Goal: Task Accomplishment & Management: Use online tool/utility

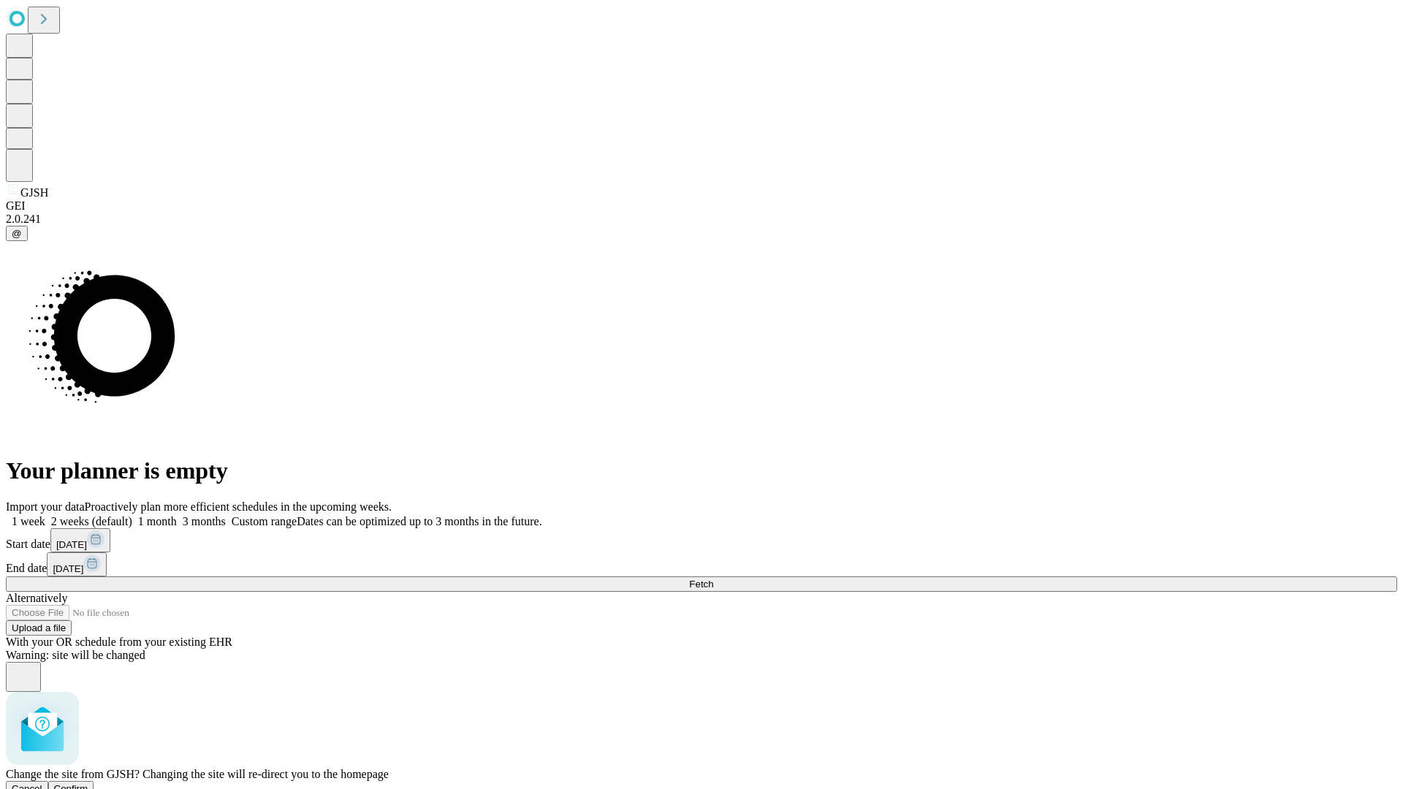
click at [88, 784] on span "Confirm" at bounding box center [71, 789] width 34 height 11
click at [45, 515] on label "1 week" at bounding box center [25, 521] width 39 height 12
click at [713, 579] on span "Fetch" at bounding box center [701, 584] width 24 height 11
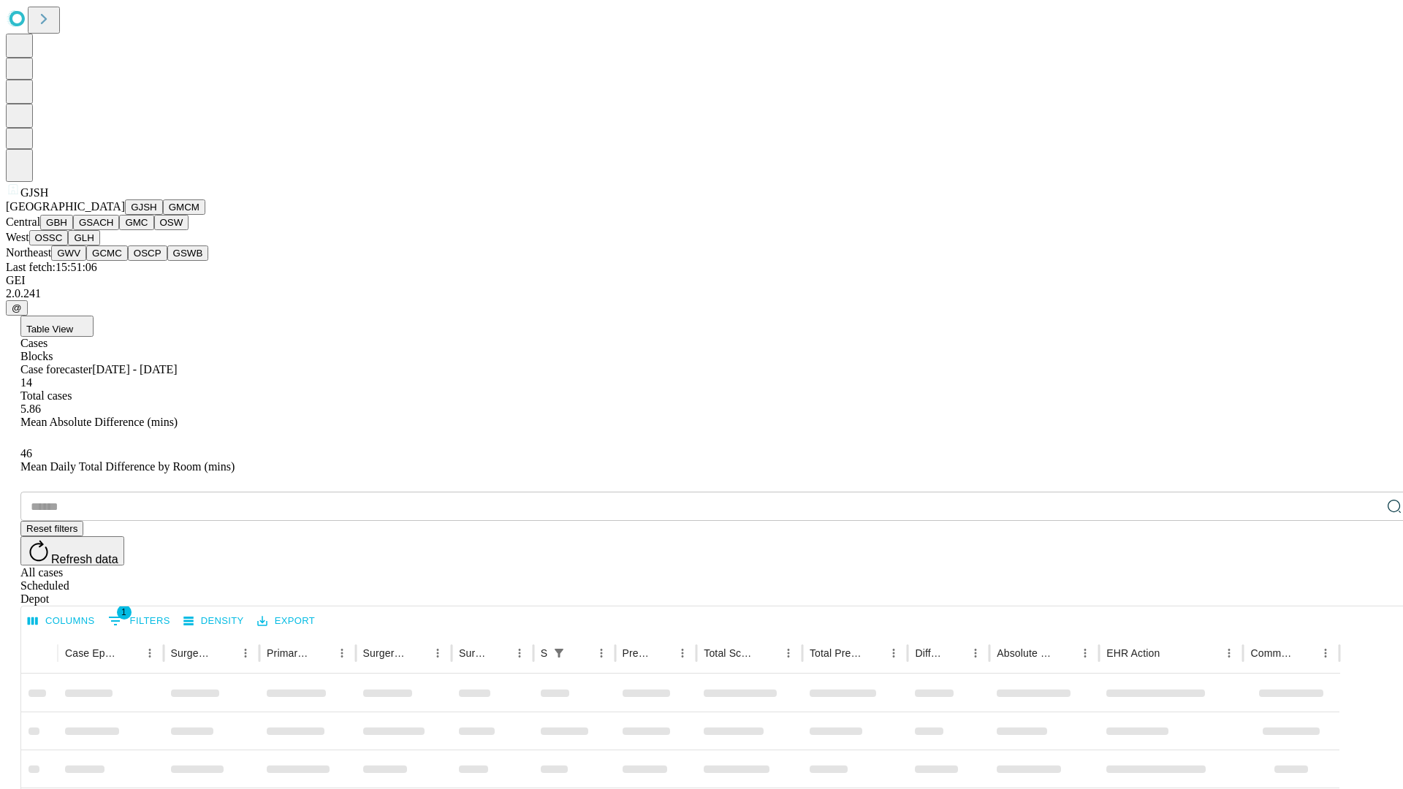
click at [163, 215] on button "GMCM" at bounding box center [184, 207] width 42 height 15
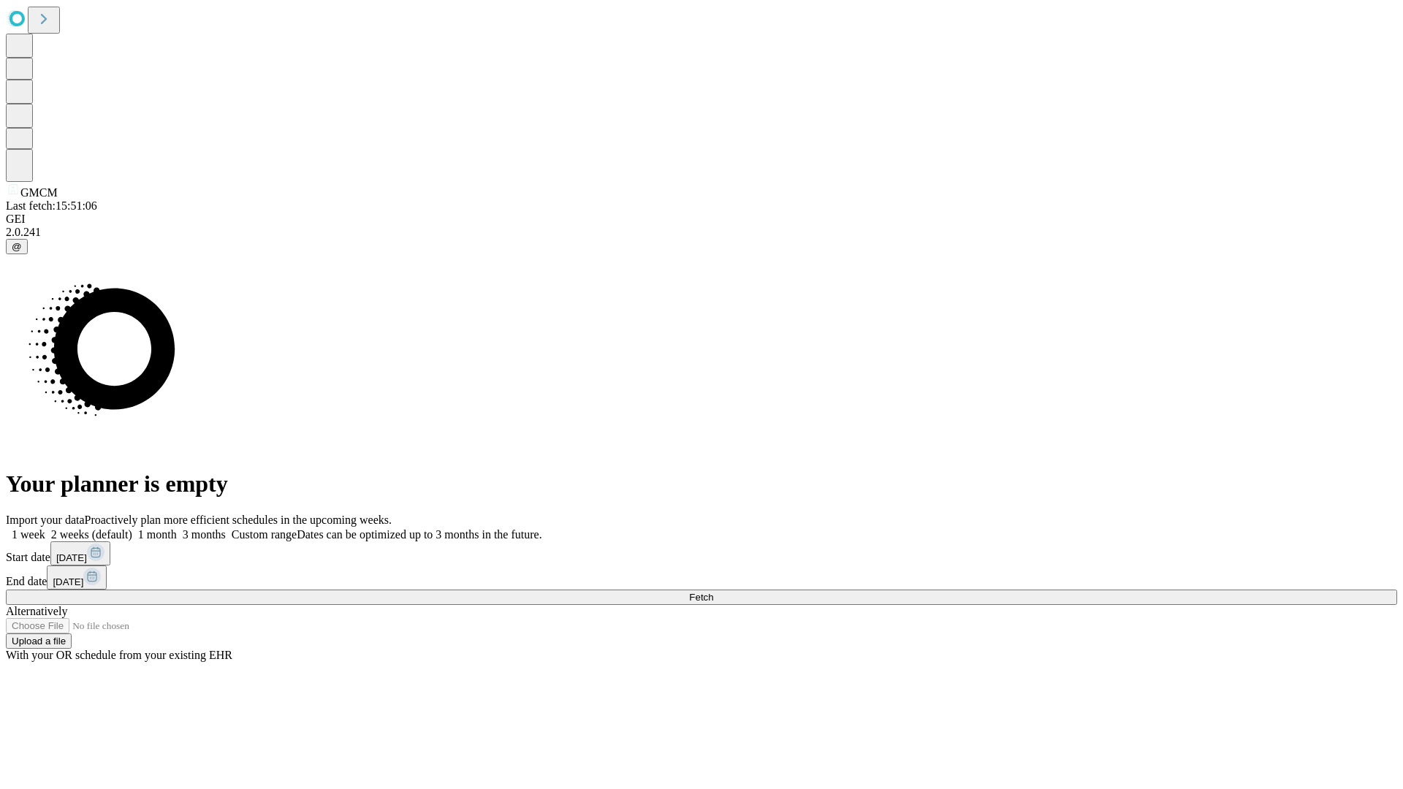
click at [45, 528] on label "1 week" at bounding box center [25, 534] width 39 height 12
click at [713, 592] on span "Fetch" at bounding box center [701, 597] width 24 height 11
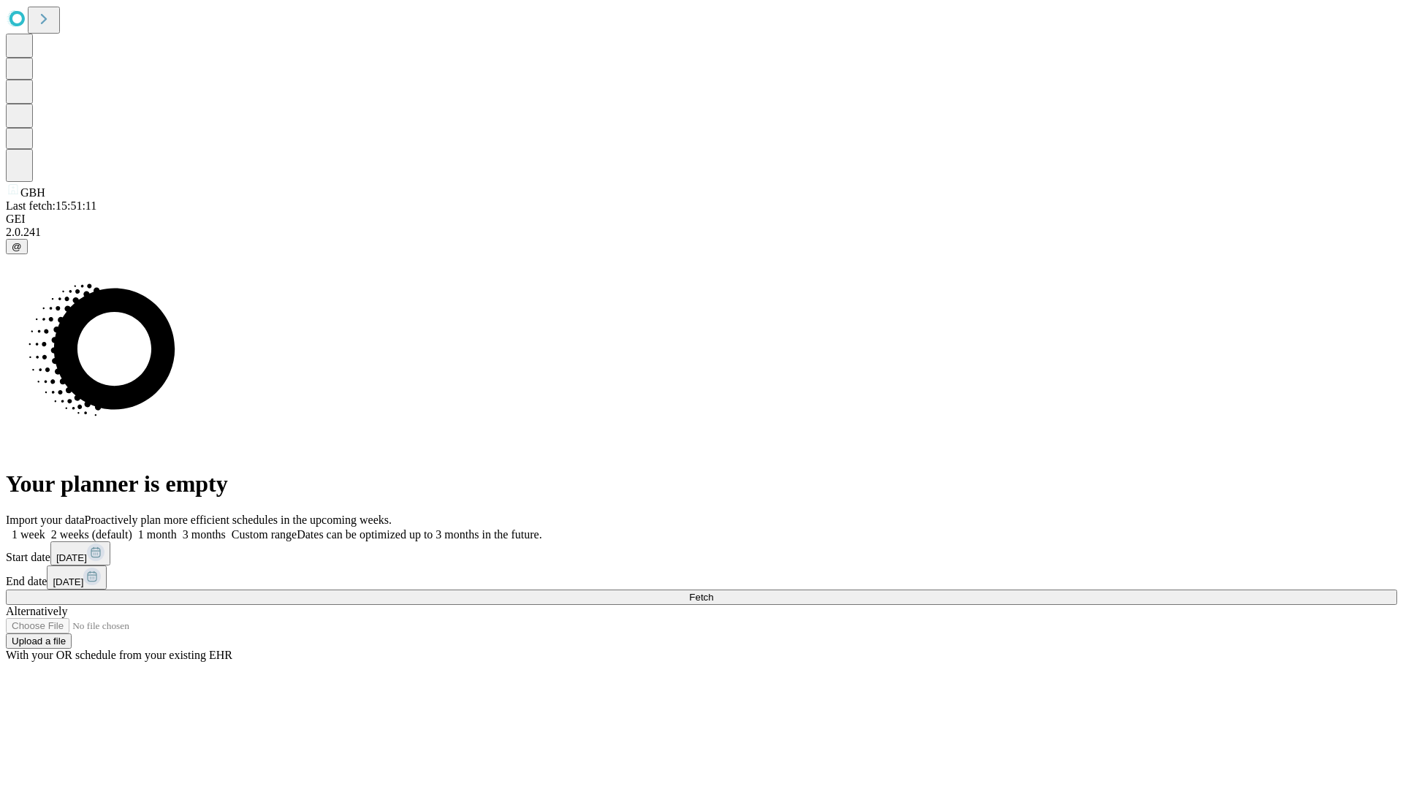
click at [45, 528] on label "1 week" at bounding box center [25, 534] width 39 height 12
click at [713, 592] on span "Fetch" at bounding box center [701, 597] width 24 height 11
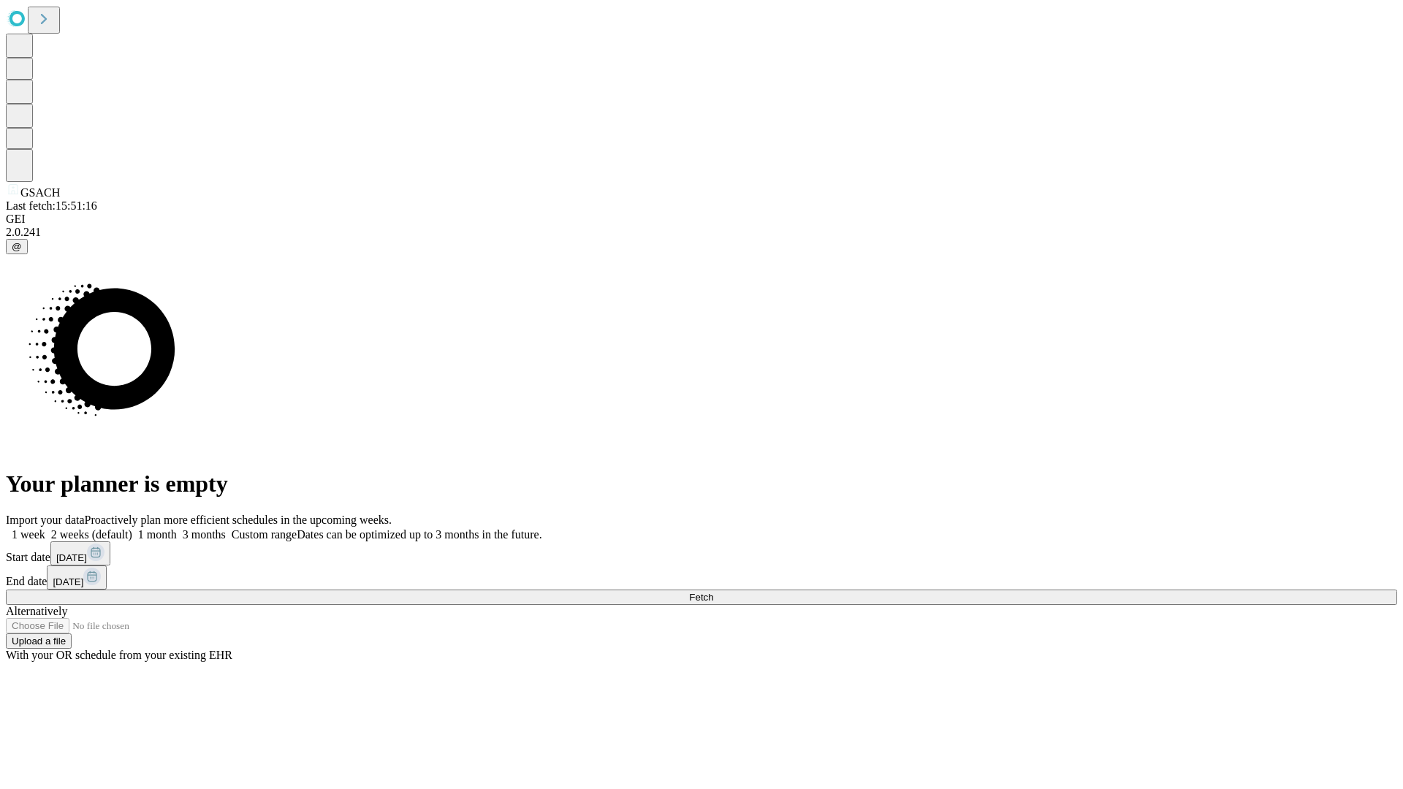
click at [45, 528] on label "1 week" at bounding box center [25, 534] width 39 height 12
click at [713, 592] on span "Fetch" at bounding box center [701, 597] width 24 height 11
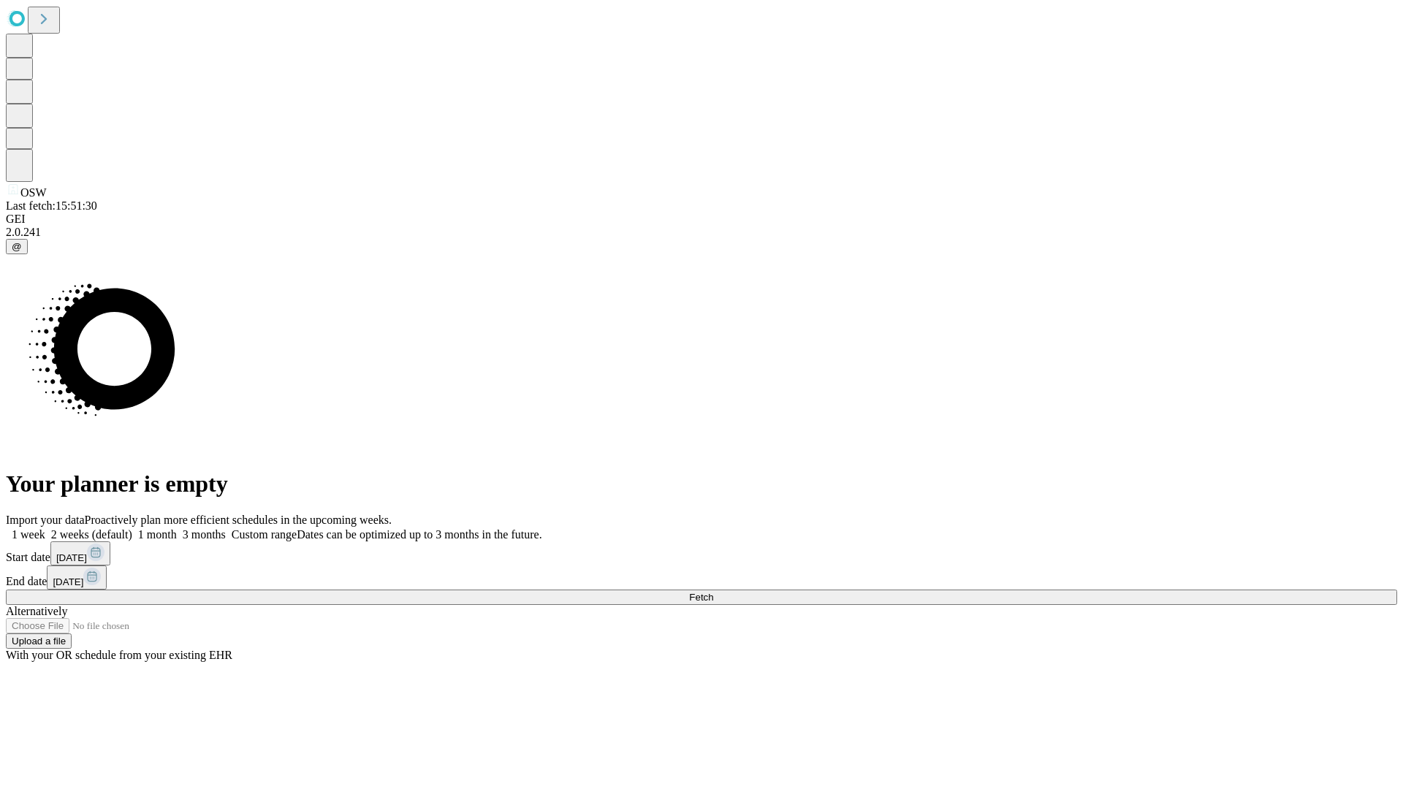
click at [45, 528] on label "1 week" at bounding box center [25, 534] width 39 height 12
click at [713, 592] on span "Fetch" at bounding box center [701, 597] width 24 height 11
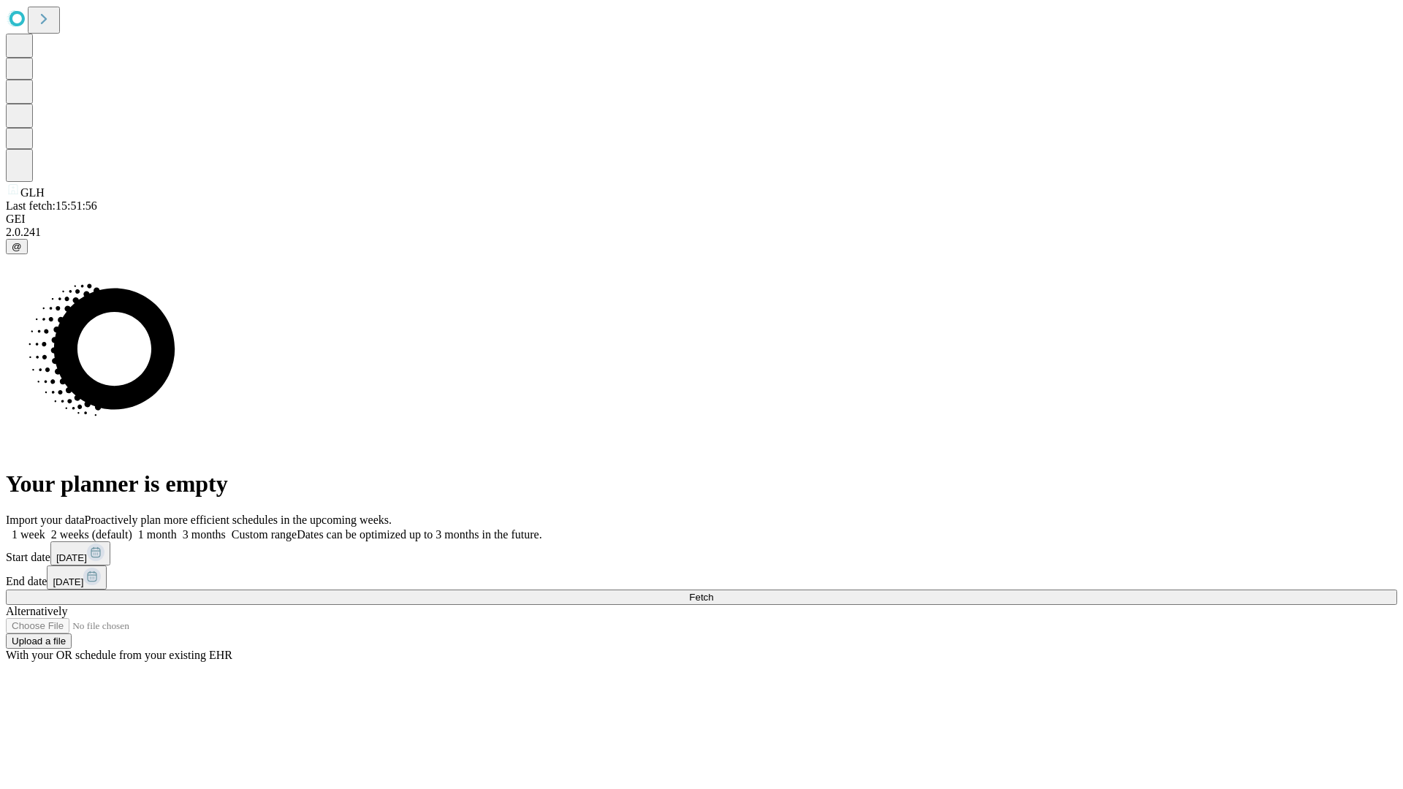
click at [45, 528] on label "1 week" at bounding box center [25, 534] width 39 height 12
click at [713, 592] on span "Fetch" at bounding box center [701, 597] width 24 height 11
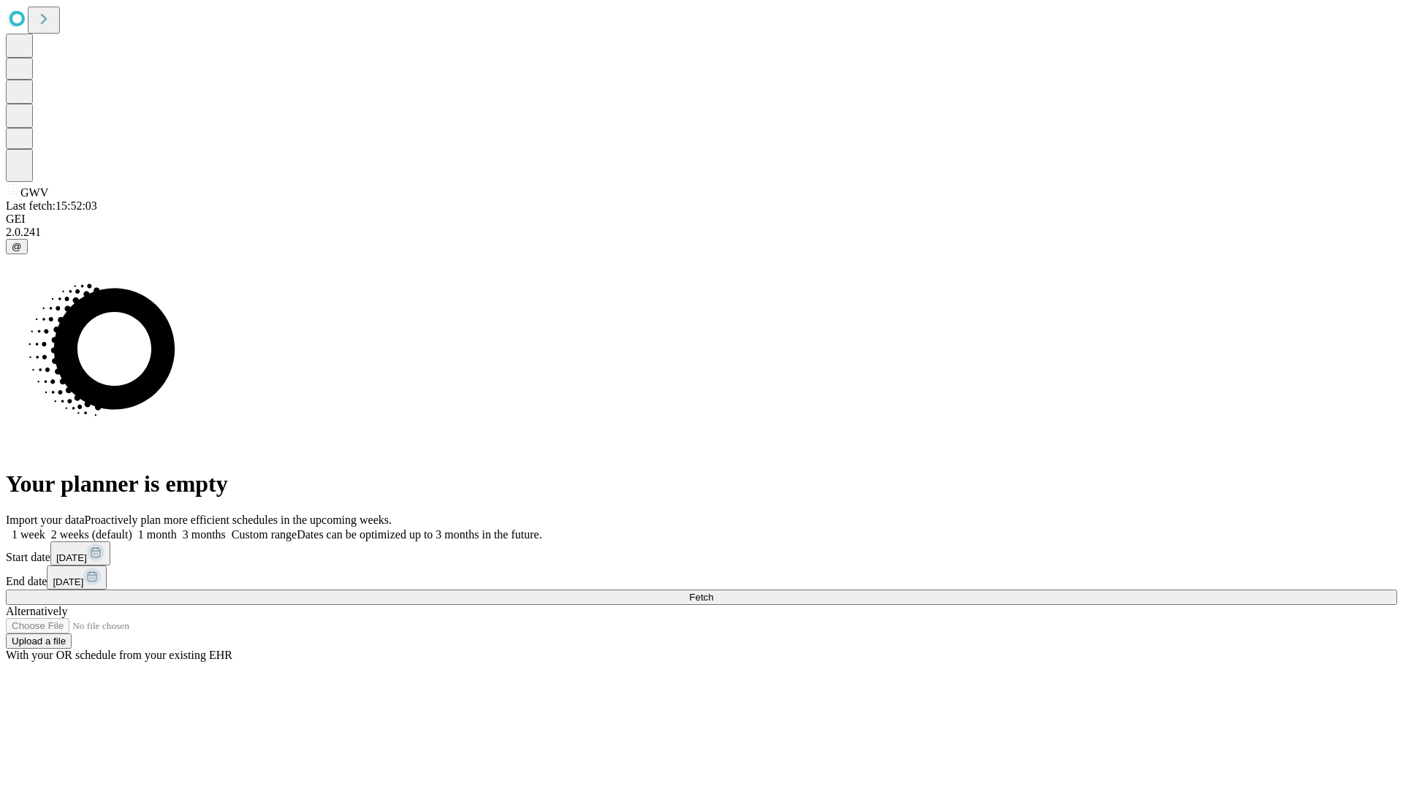
click at [713, 592] on span "Fetch" at bounding box center [701, 597] width 24 height 11
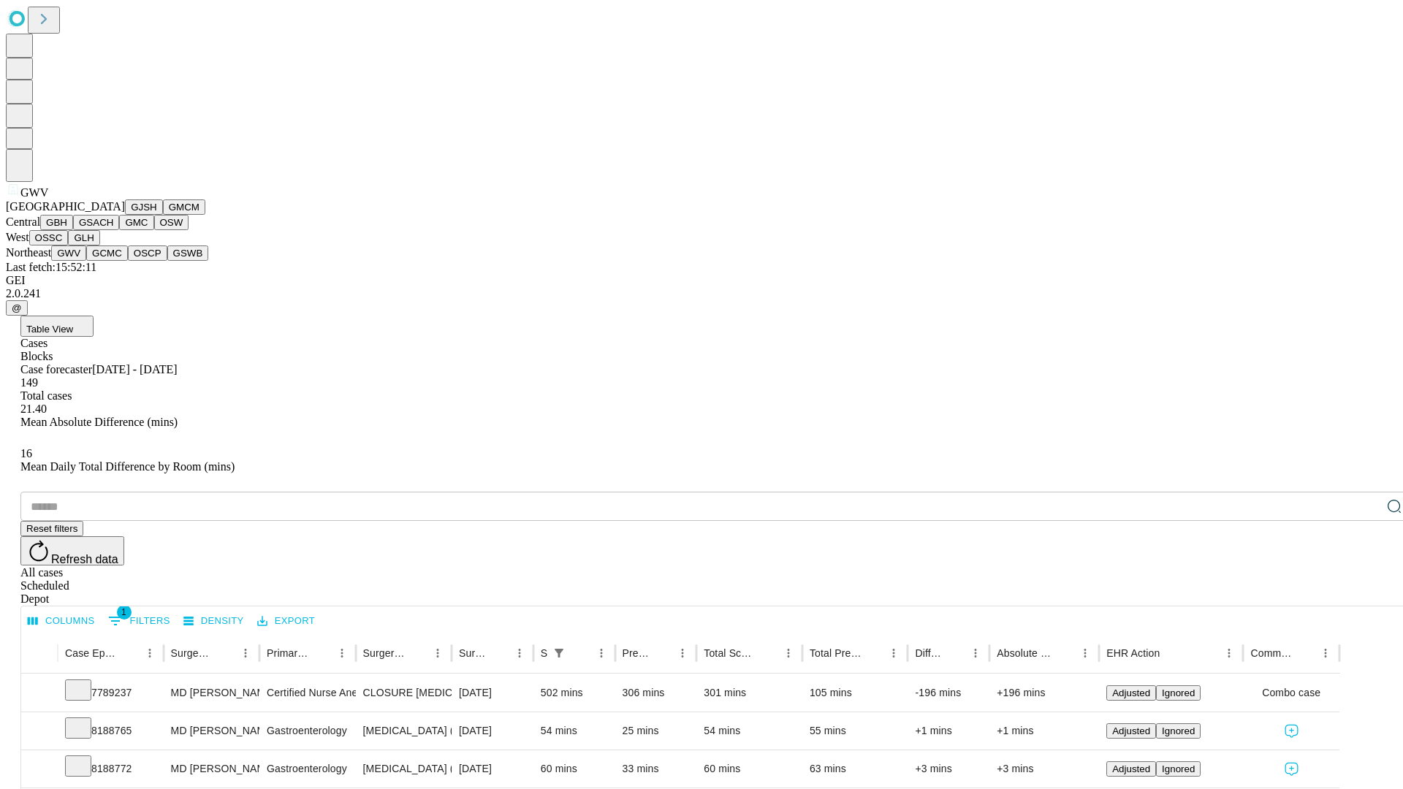
click at [113, 261] on button "GCMC" at bounding box center [107, 253] width 42 height 15
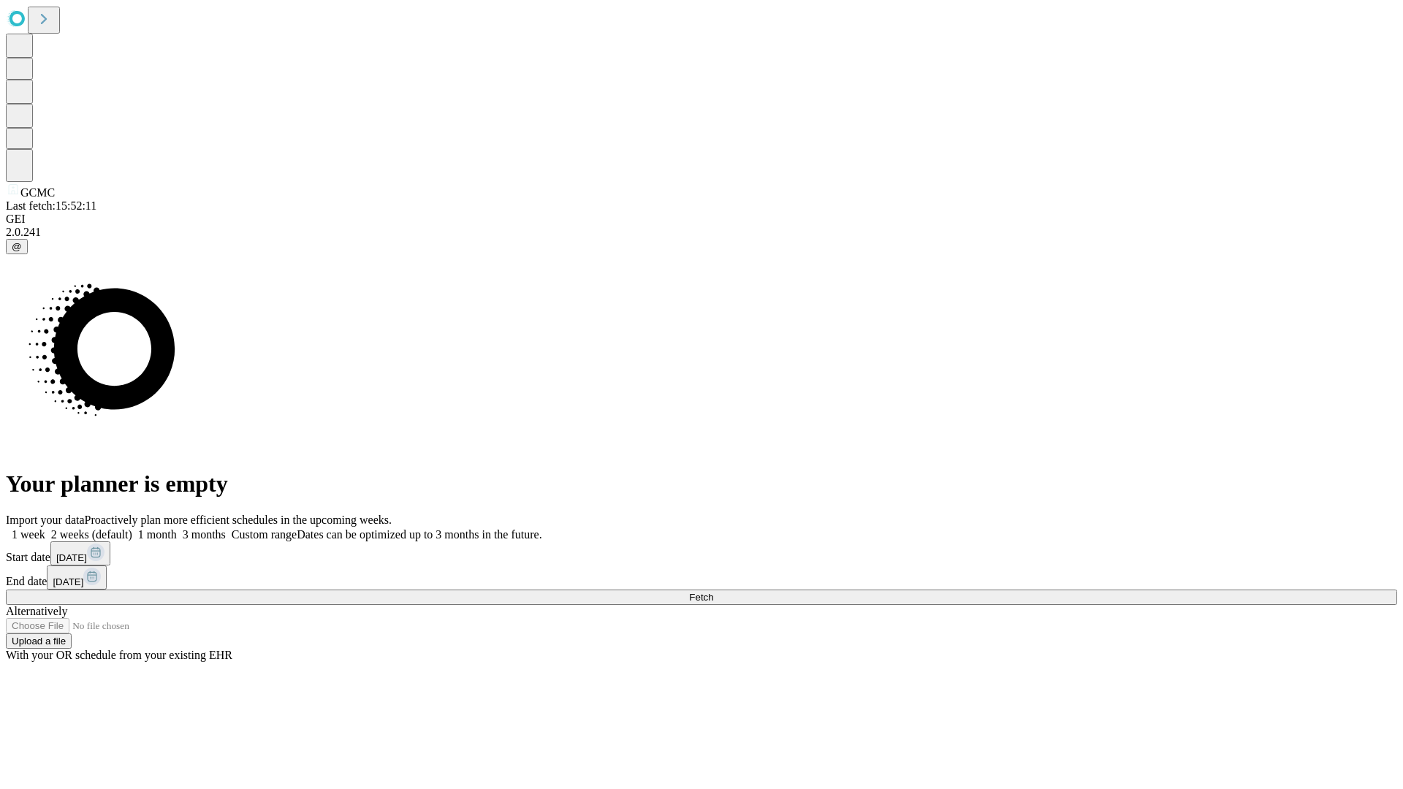
click at [45, 528] on label "1 week" at bounding box center [25, 534] width 39 height 12
click at [713, 592] on span "Fetch" at bounding box center [701, 597] width 24 height 11
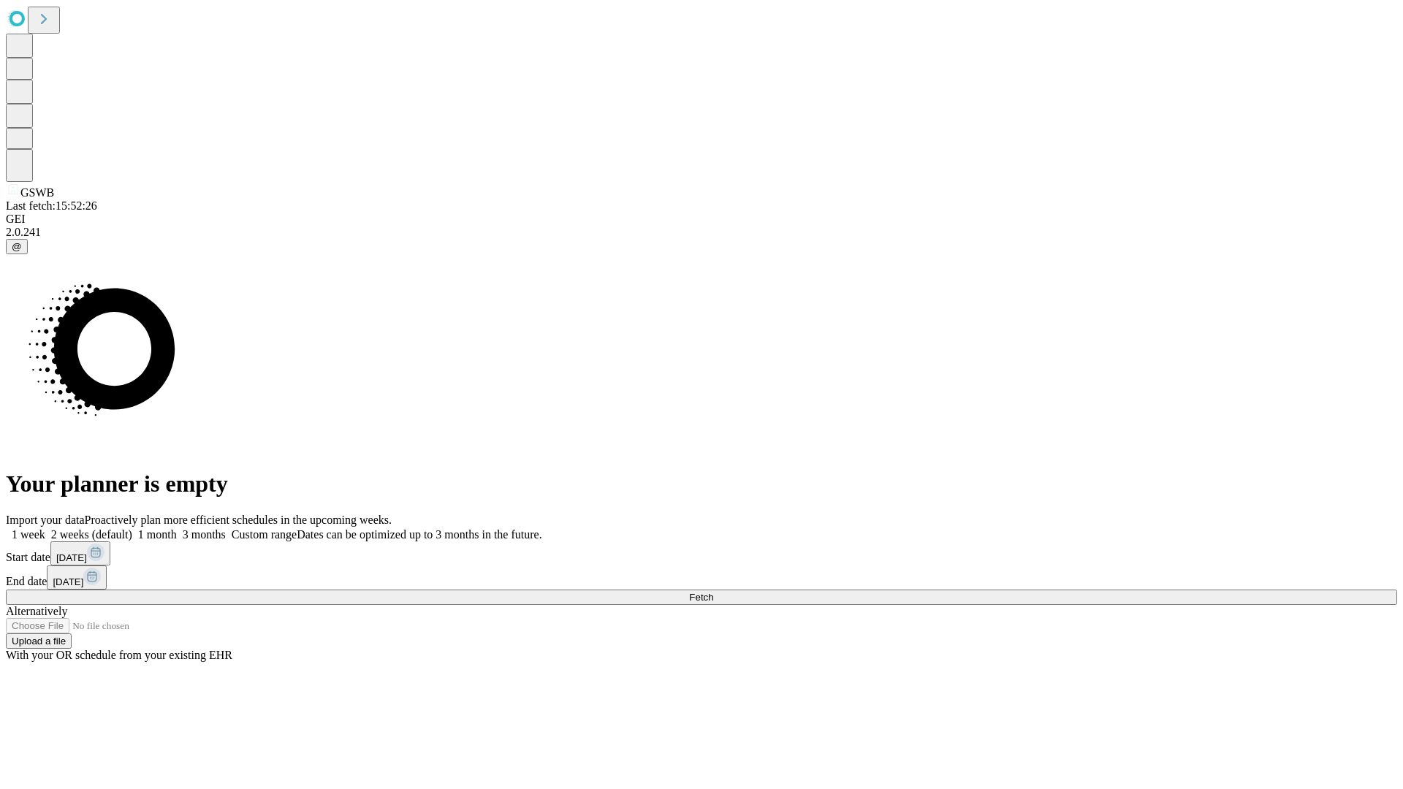
click at [45, 528] on label "1 week" at bounding box center [25, 534] width 39 height 12
click at [713, 592] on span "Fetch" at bounding box center [701, 597] width 24 height 11
